Goal: Task Accomplishment & Management: Manage account settings

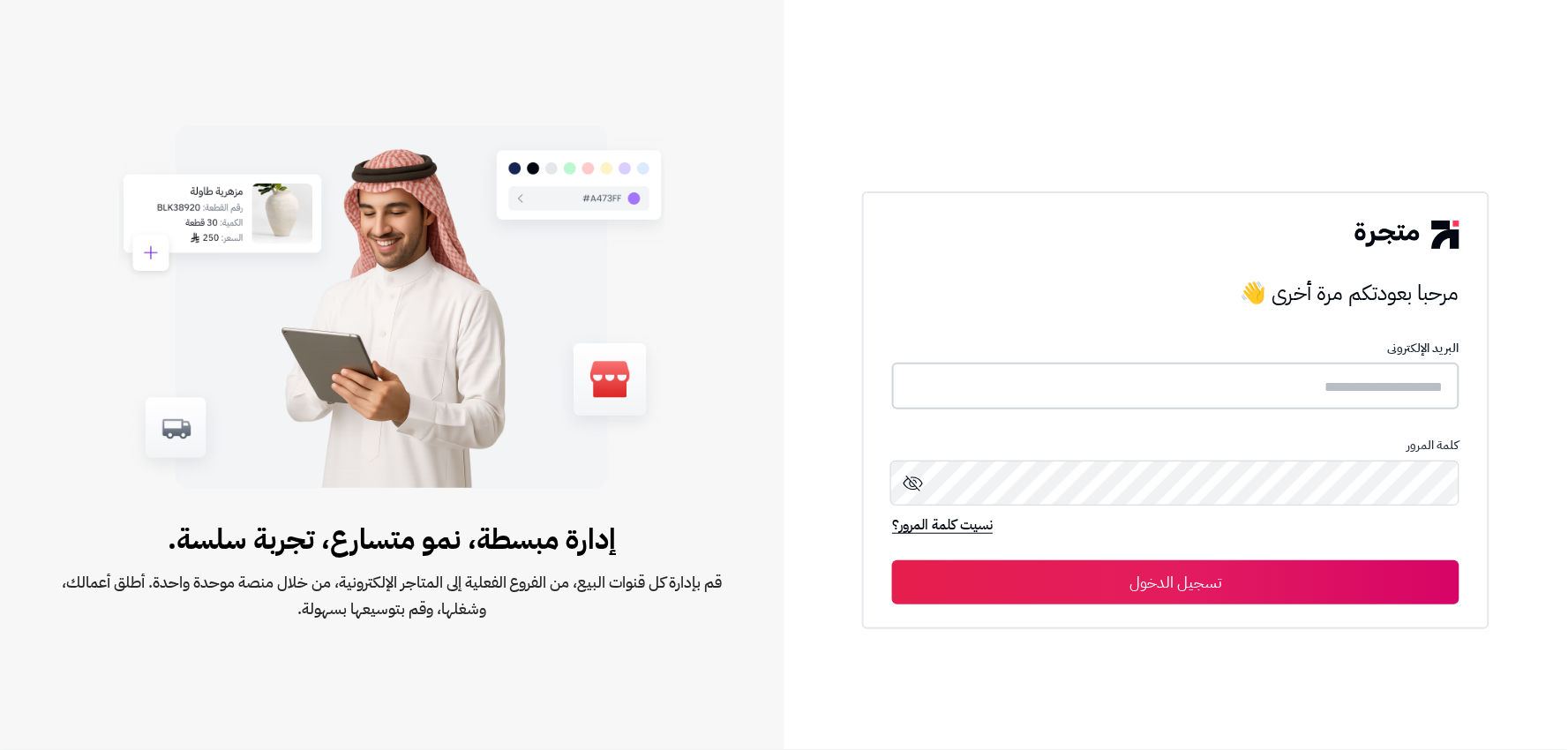
type input "******"
click at [1293, 575] on button "تسجيل الدخول" at bounding box center [1176, 582] width 567 height 44
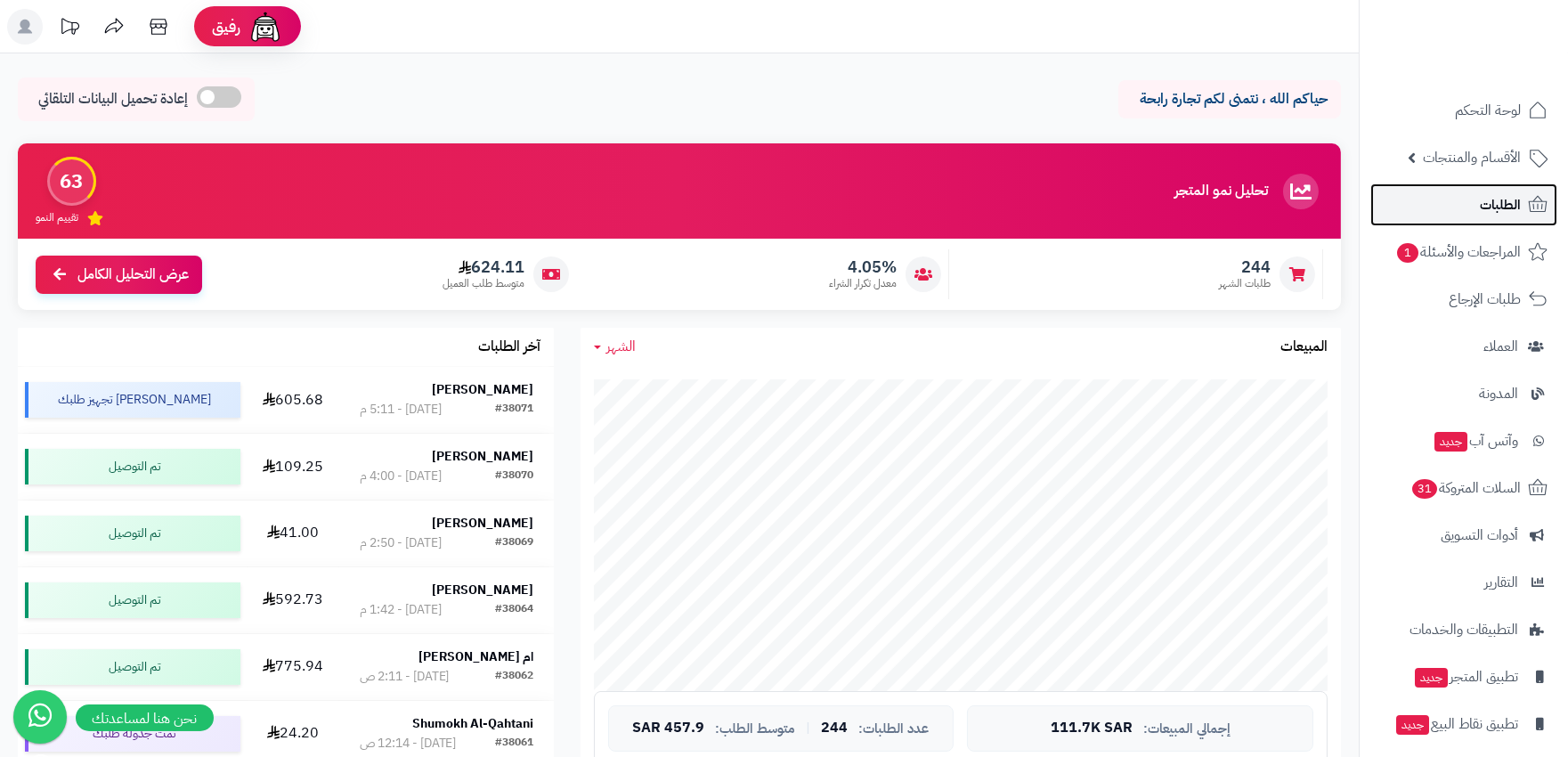
click at [1467, 209] on link "الطلبات" at bounding box center [1464, 205] width 187 height 43
